Goal: Communication & Community: Participate in discussion

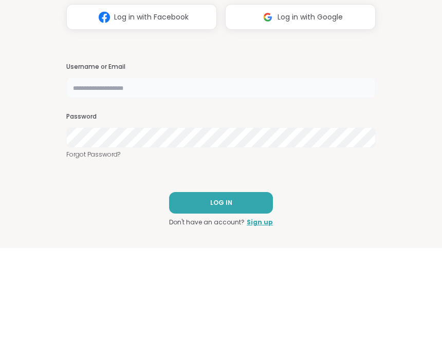
type input "**********"
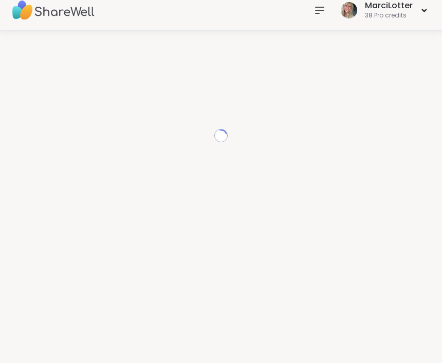
click at [236, 317] on div "Loading..." at bounding box center [221, 192] width 442 height 322
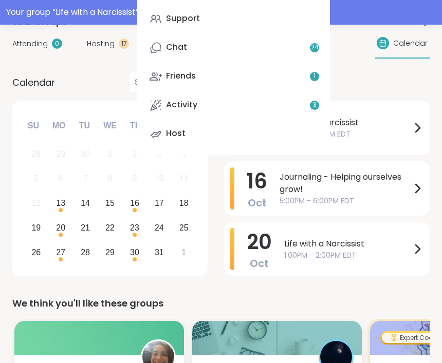
click at [176, 71] on div "Home 17 Scheduled Coaching Support Chat 24 Friends 1 Activity 3 Host" at bounding box center [233, 45] width 193 height 218
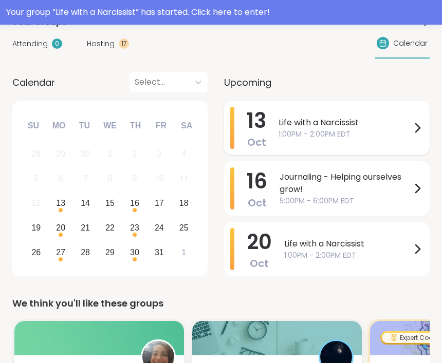
click at [329, 129] on span "Life with a Narcissist" at bounding box center [344, 123] width 132 height 12
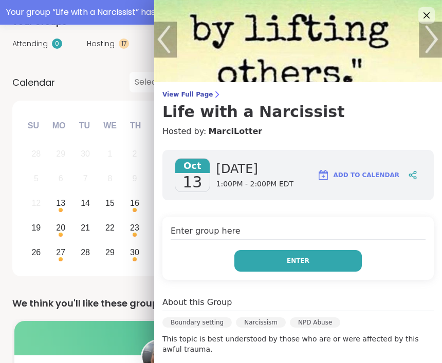
click at [311, 256] on button "Enter" at bounding box center [297, 261] width 127 height 22
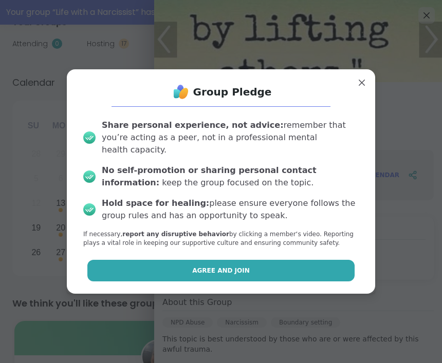
click at [295, 265] on button "Agree and Join" at bounding box center [220, 271] width 267 height 22
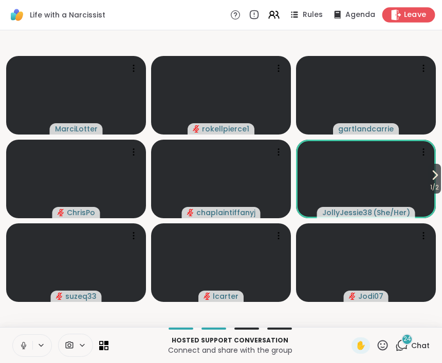
click at [409, 13] on span "Leave" at bounding box center [415, 15] width 23 height 11
click at [382, 348] on icon at bounding box center [382, 345] width 10 height 10
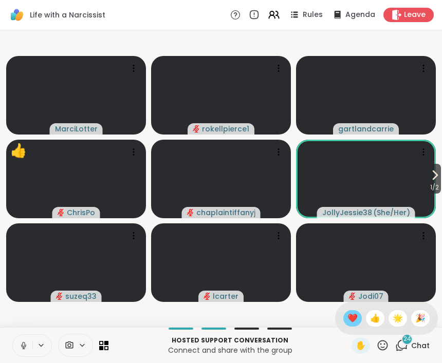
click at [347, 319] on span "❤️" at bounding box center [352, 318] width 10 height 12
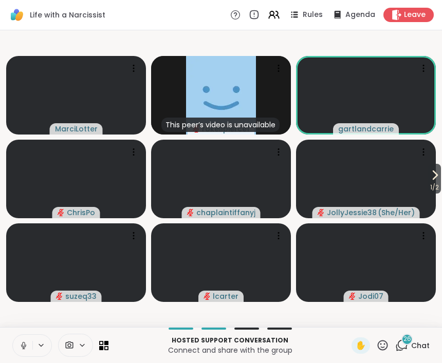
click at [386, 347] on icon at bounding box center [382, 345] width 13 height 13
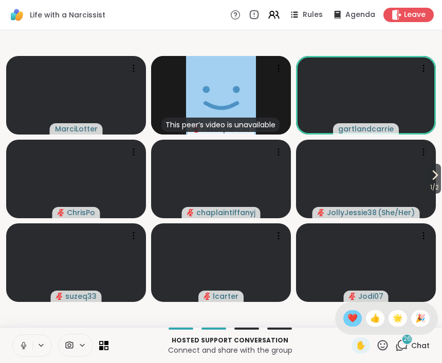
click at [343, 321] on div "❤️" at bounding box center [352, 318] width 18 height 16
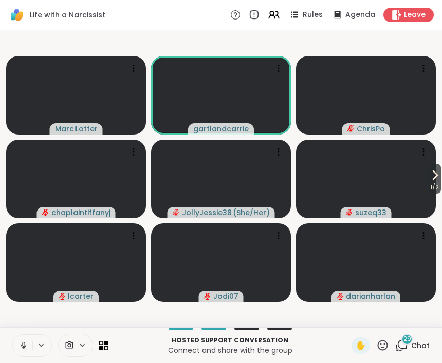
click at [383, 344] on icon at bounding box center [382, 345] width 13 height 13
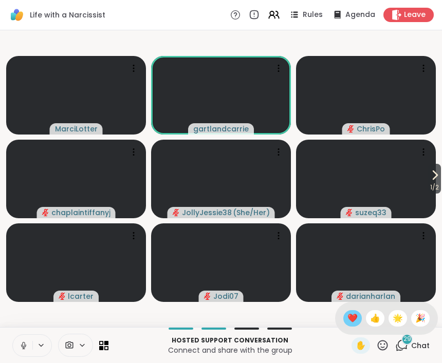
click at [347, 319] on span "❤️" at bounding box center [352, 318] width 10 height 12
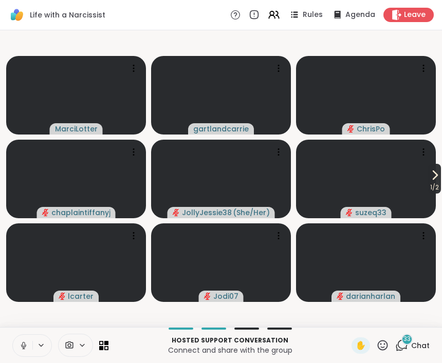
click at [436, 181] on span "1 / 2" at bounding box center [434, 187] width 13 height 12
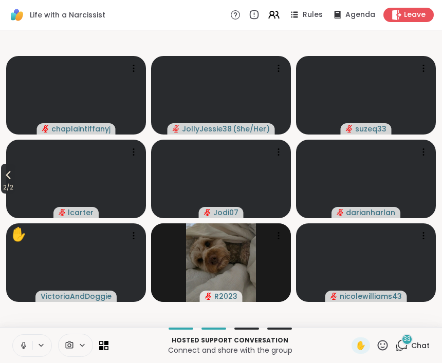
click at [7, 180] on icon at bounding box center [8, 175] width 12 height 12
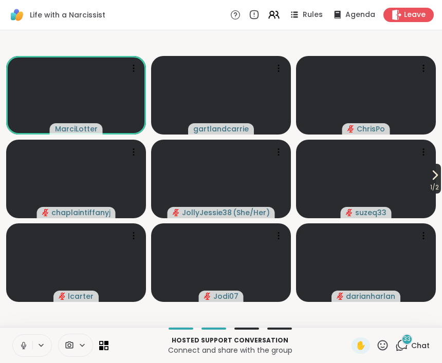
click at [435, 171] on icon at bounding box center [434, 175] width 12 height 12
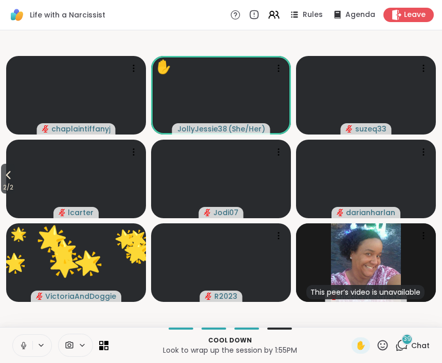
click at [382, 343] on icon at bounding box center [382, 345] width 13 height 13
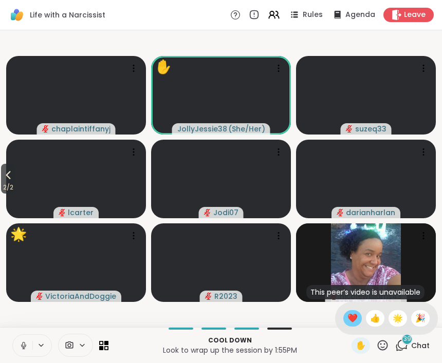
click at [344, 321] on div "❤️" at bounding box center [352, 318] width 18 height 16
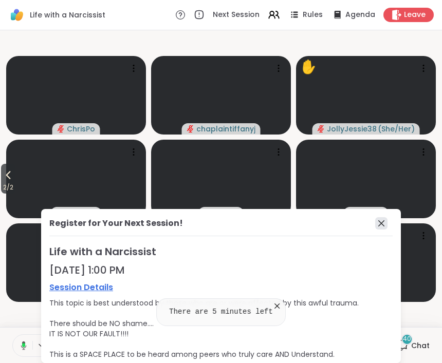
click at [379, 223] on icon at bounding box center [381, 223] width 12 height 12
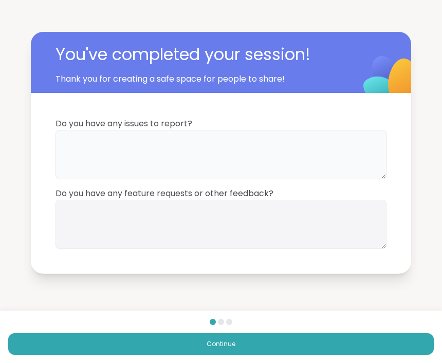
click at [319, 143] on textarea at bounding box center [220, 154] width 331 height 49
type textarea "**"
click at [285, 214] on textarea at bounding box center [220, 224] width 331 height 49
type textarea "**"
click at [324, 283] on div "You've completed your session! Thank you for creating a safe space for people t…" at bounding box center [221, 152] width 442 height 305
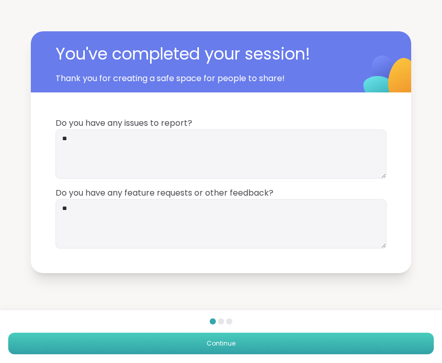
click at [346, 341] on button "Continue" at bounding box center [220, 344] width 425 height 22
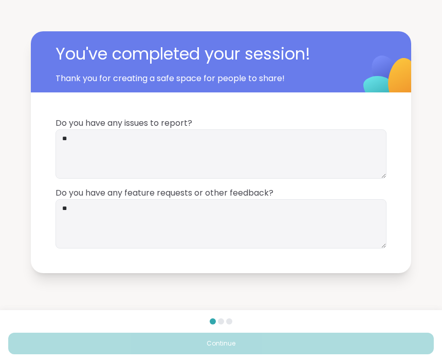
scroll to position [1, 0]
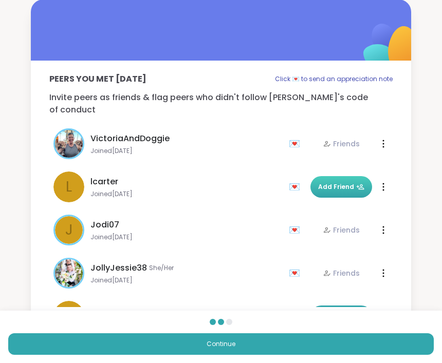
click at [341, 182] on span "Add Friend" at bounding box center [341, 186] width 46 height 9
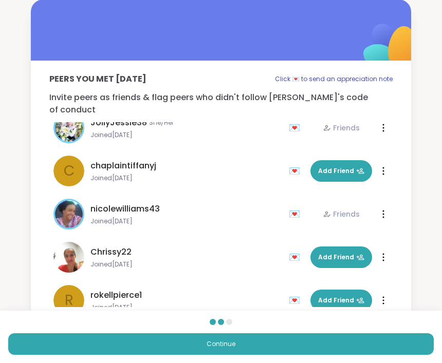
scroll to position [143, 0]
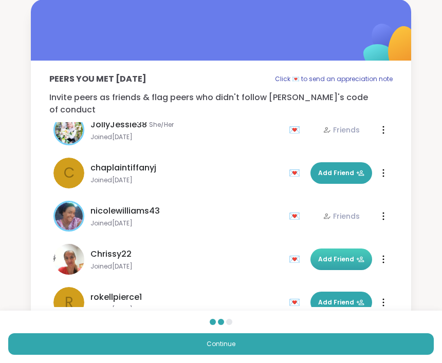
click at [336, 255] on span "Add Friend" at bounding box center [341, 259] width 46 height 9
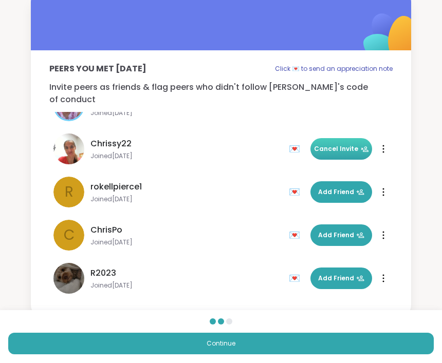
scroll to position [244, 0]
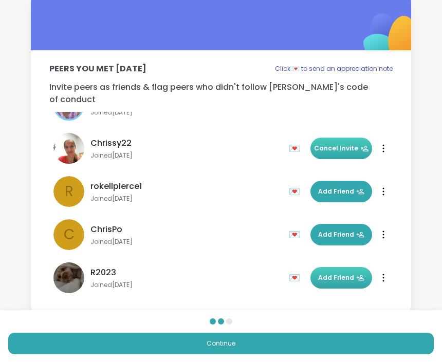
click at [348, 267] on button "Add Friend" at bounding box center [341, 278] width 62 height 22
click at [291, 272] on div "💌" at bounding box center [296, 278] width 15 height 16
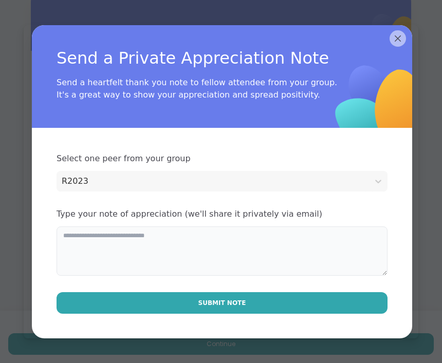
click at [268, 249] on textarea at bounding box center [221, 250] width 331 height 49
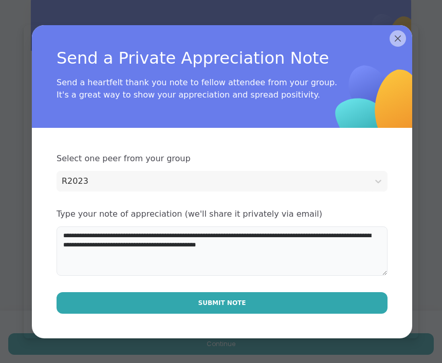
type textarea "**********"
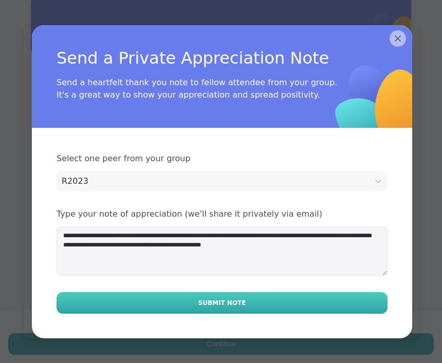
click at [292, 296] on button "Submit Note" at bounding box center [221, 303] width 331 height 22
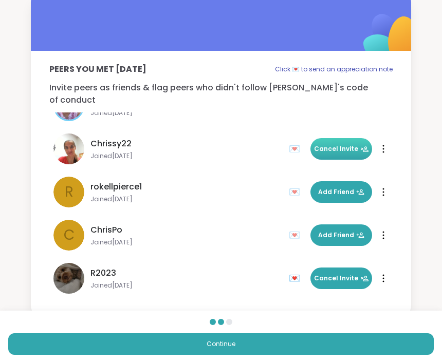
click at [289, 274] on div "💌" at bounding box center [296, 278] width 15 height 16
click at [290, 270] on div "💌" at bounding box center [296, 278] width 15 height 16
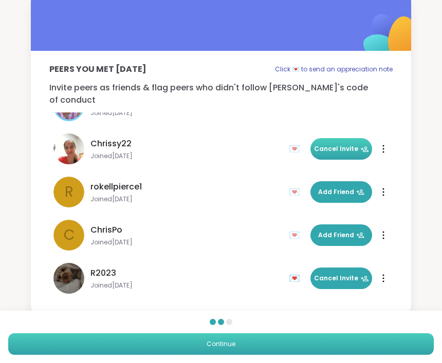
click at [313, 340] on button "Continue" at bounding box center [220, 344] width 425 height 22
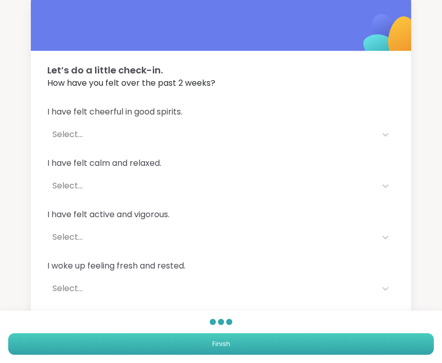
click at [316, 340] on button "Finish" at bounding box center [220, 344] width 425 height 22
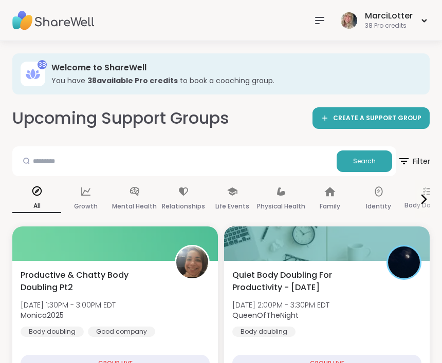
click at [399, 159] on icon at bounding box center [403, 161] width 13 height 13
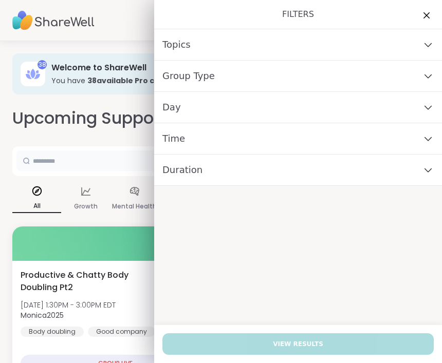
click at [100, 158] on input "text" at bounding box center [174, 160] width 316 height 21
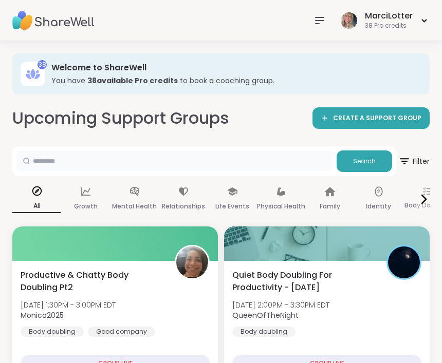
scroll to position [10, 0]
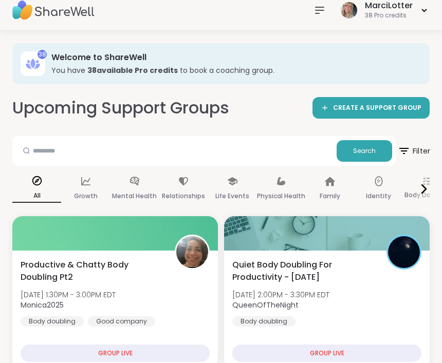
click at [398, 151] on button "Filter" at bounding box center [413, 151] width 31 height 30
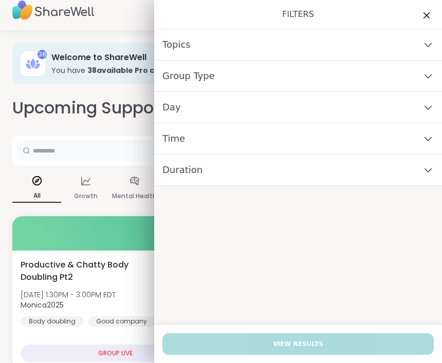
click at [92, 148] on input "text" at bounding box center [174, 150] width 316 height 21
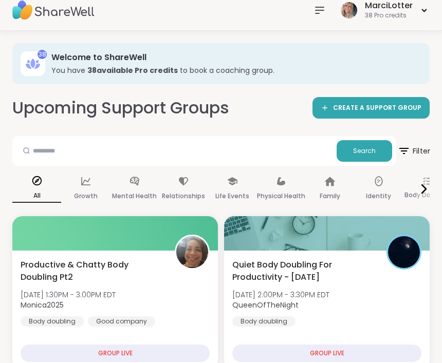
click at [405, 144] on icon at bounding box center [403, 150] width 13 height 13
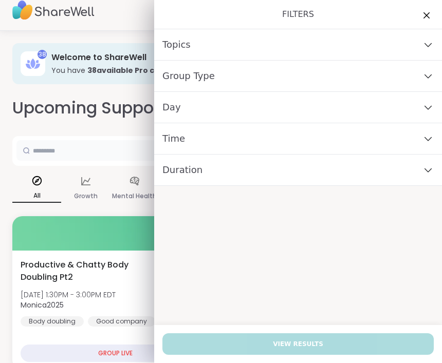
click at [73, 151] on input "text" at bounding box center [174, 150] width 316 height 21
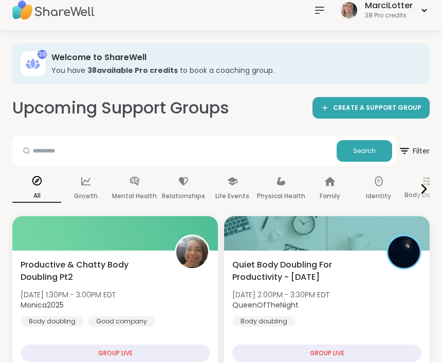
click at [318, 13] on icon at bounding box center [319, 10] width 8 height 6
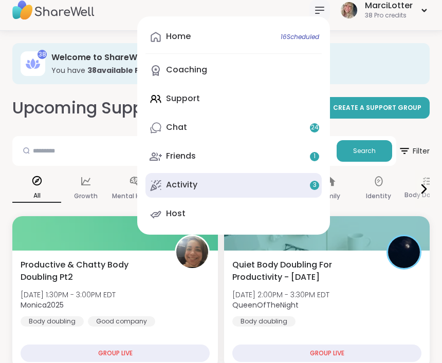
click at [196, 184] on div "Activity 3" at bounding box center [181, 184] width 31 height 11
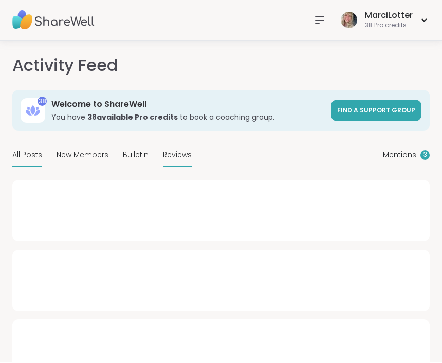
click at [181, 150] on span "Reviews" at bounding box center [177, 155] width 29 height 11
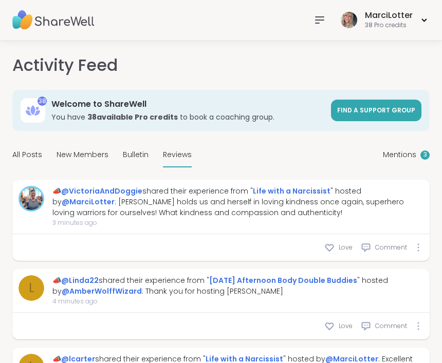
click at [328, 256] on div "Love Comment" at bounding box center [220, 247] width 417 height 27
click at [330, 249] on icon at bounding box center [329, 247] width 10 height 10
click at [366, 245] on icon at bounding box center [365, 247] width 10 height 10
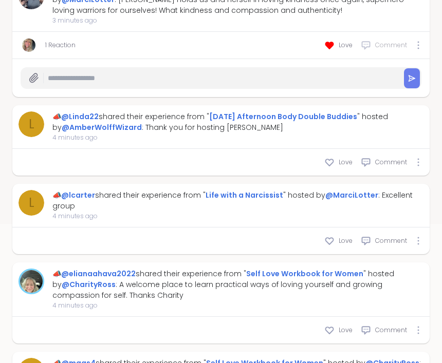
scroll to position [207, 0]
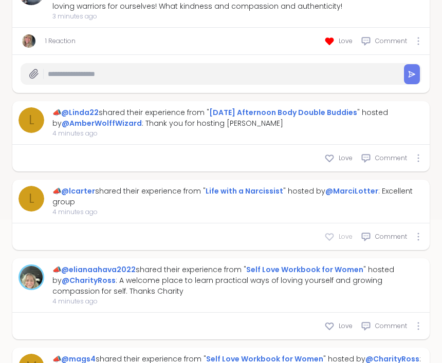
click at [324, 241] on icon at bounding box center [329, 237] width 10 height 10
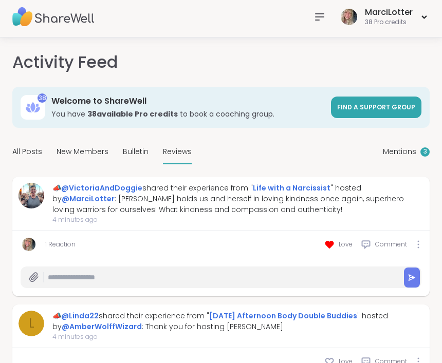
scroll to position [0, 0]
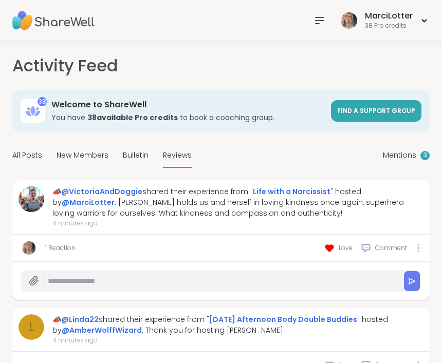
click at [320, 19] on icon at bounding box center [319, 20] width 12 height 12
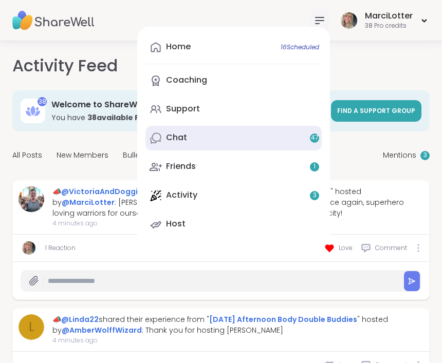
click at [184, 140] on div "Chat 47" at bounding box center [176, 137] width 21 height 11
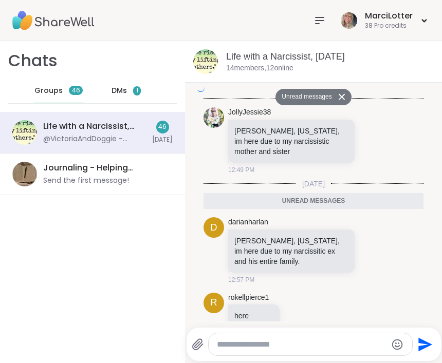
scroll to position [4074, 0]
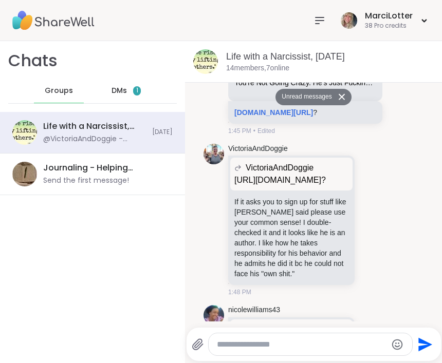
click at [133, 92] on span "1" at bounding box center [137, 90] width 8 height 9
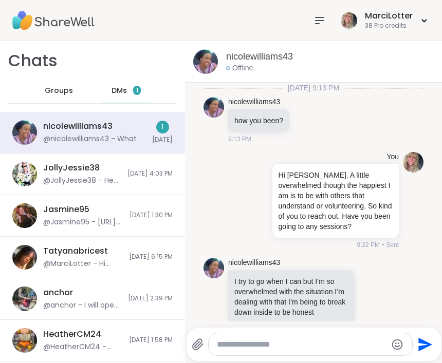
scroll to position [1625, 0]
